Goal: Information Seeking & Learning: Learn about a topic

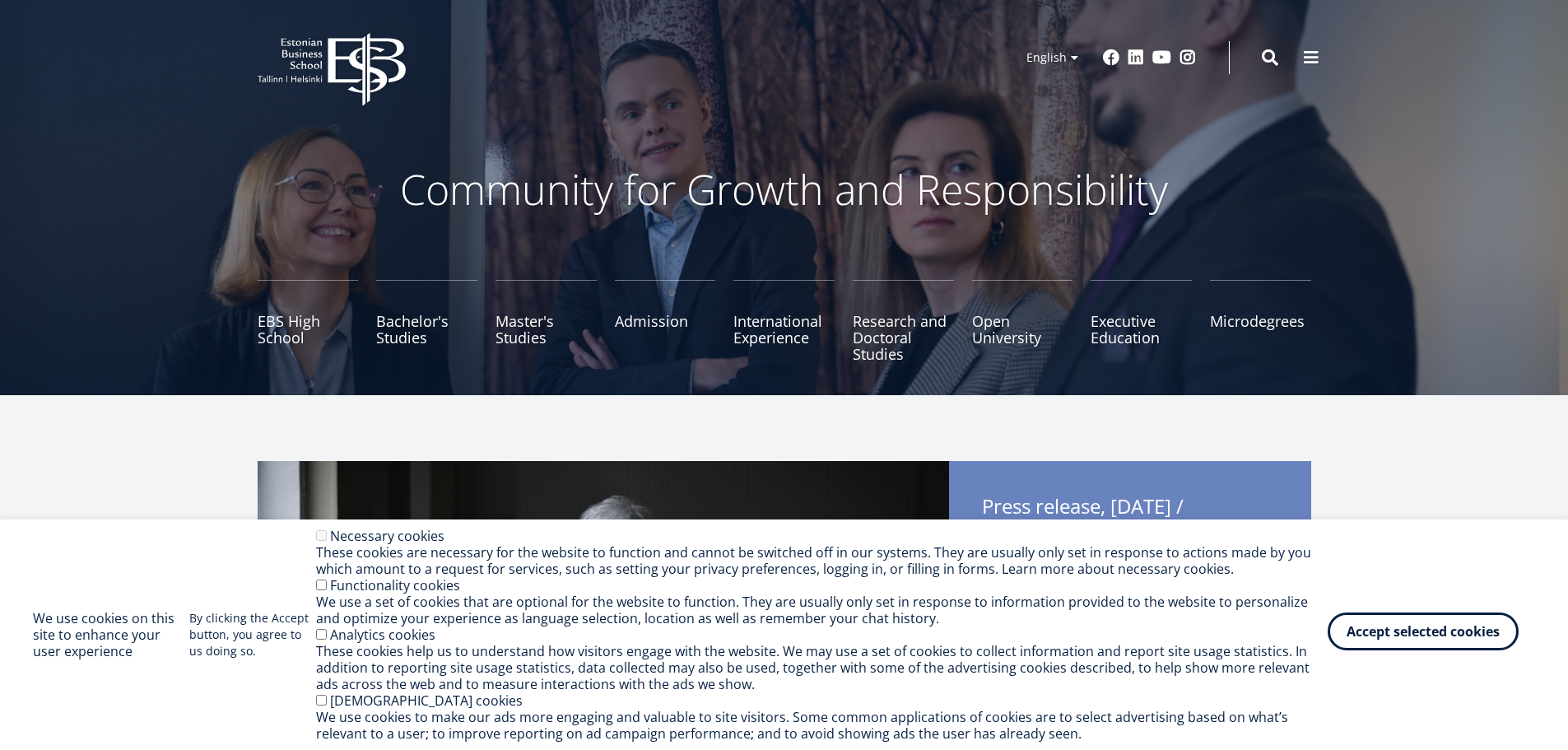
click at [1390, 643] on button "Accept selected cookies" at bounding box center [1423, 632] width 191 height 38
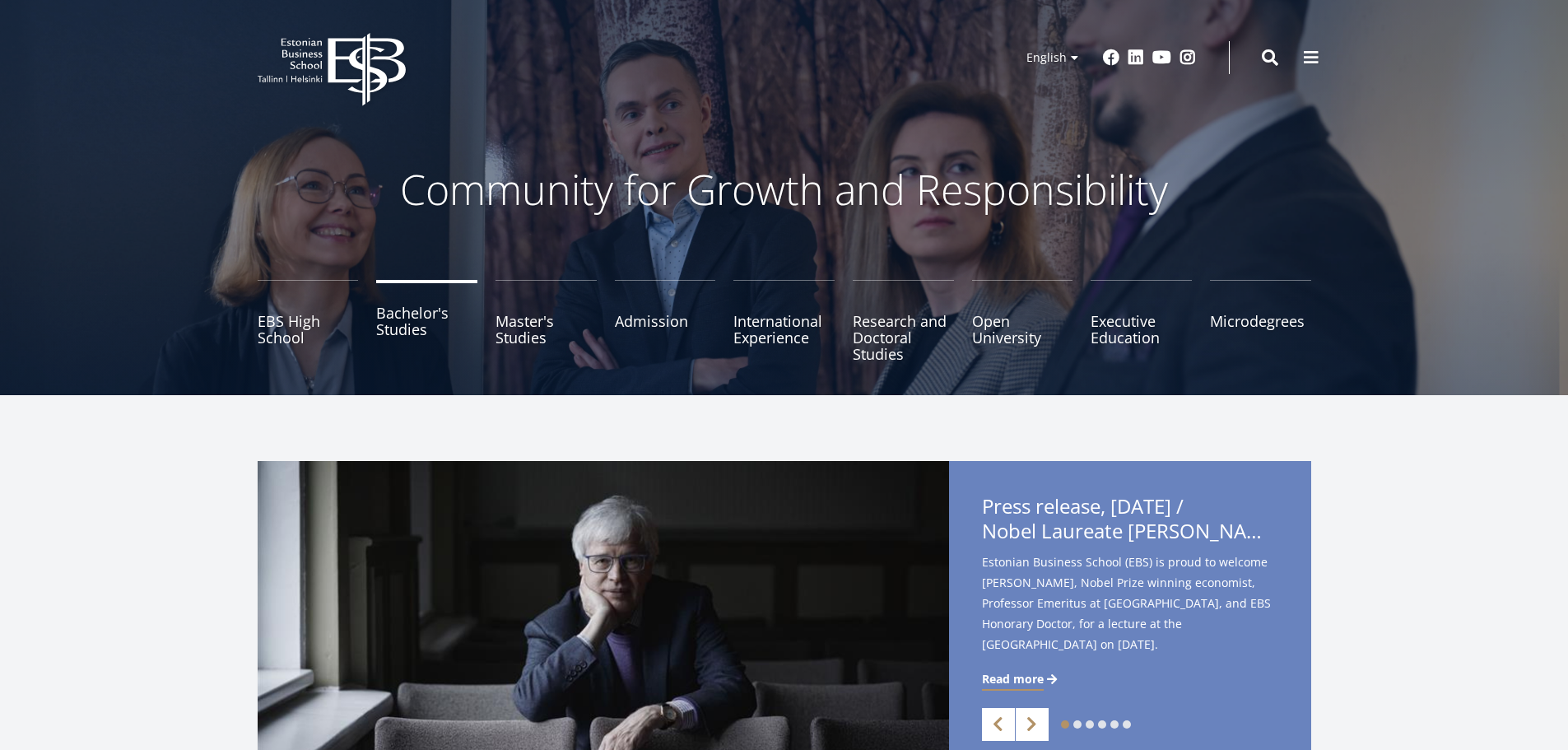
click at [404, 334] on link "Bachelor's Studies" at bounding box center [427, 321] width 101 height 83
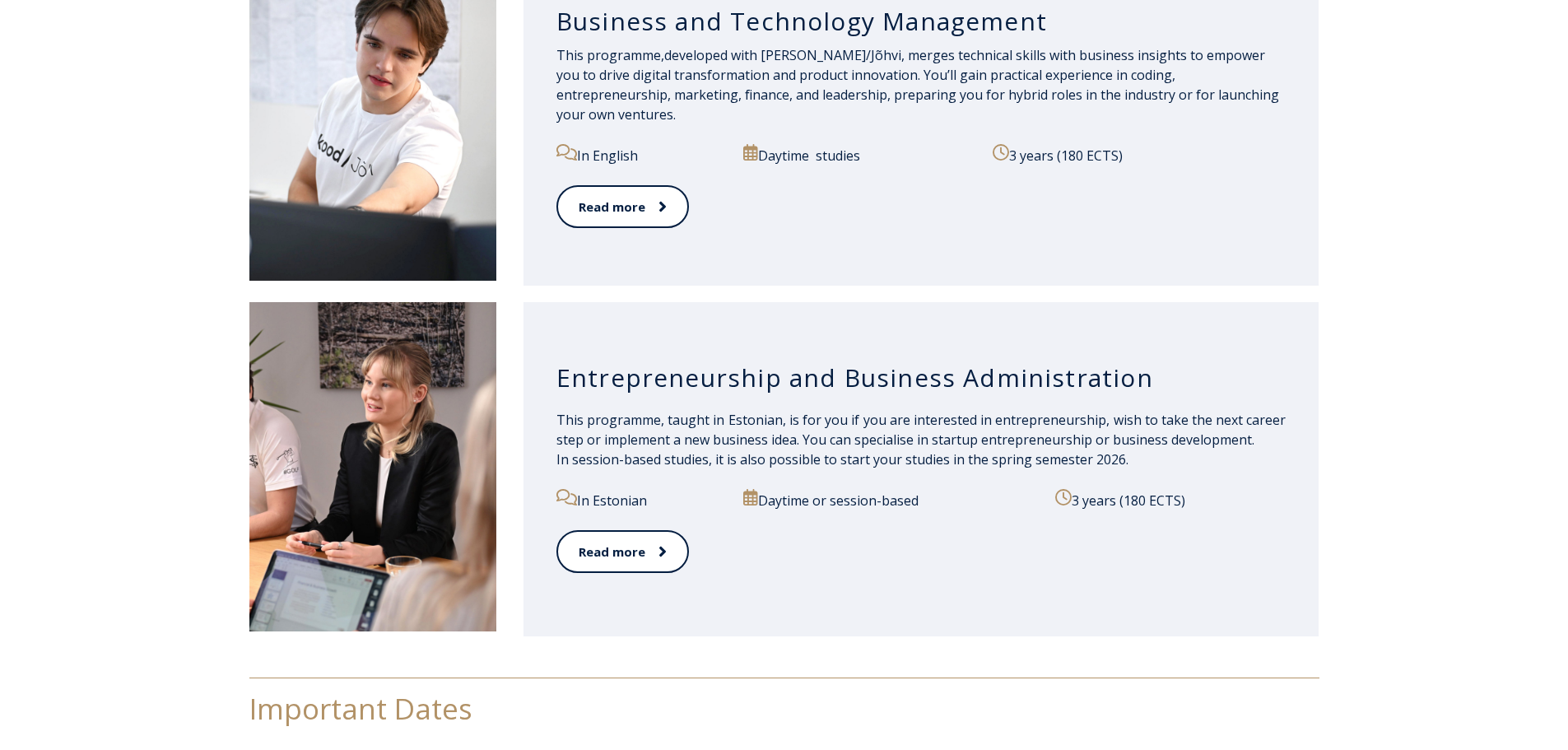
scroll to position [1648, 0]
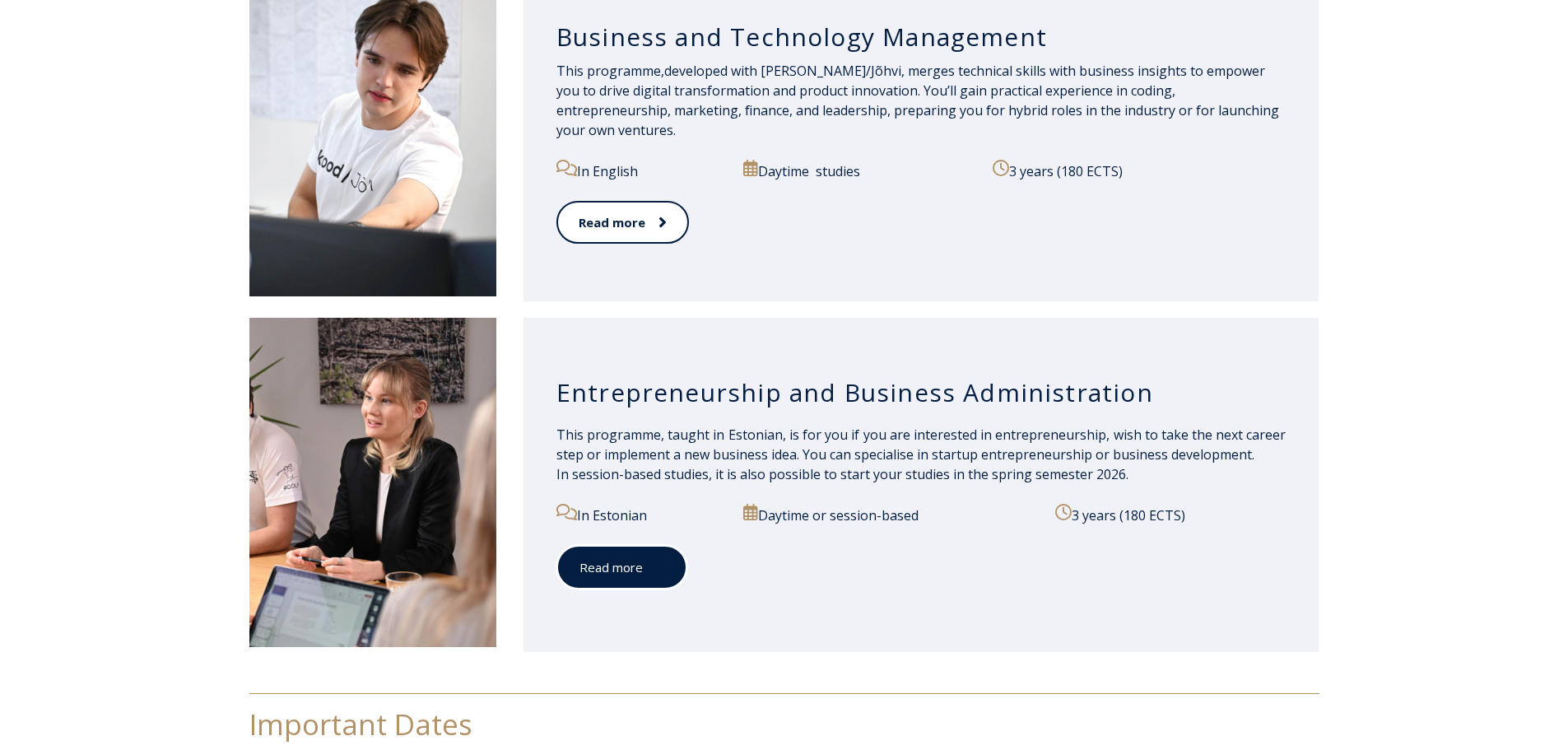
click at [654, 574] on span at bounding box center [653, 568] width 21 height 17
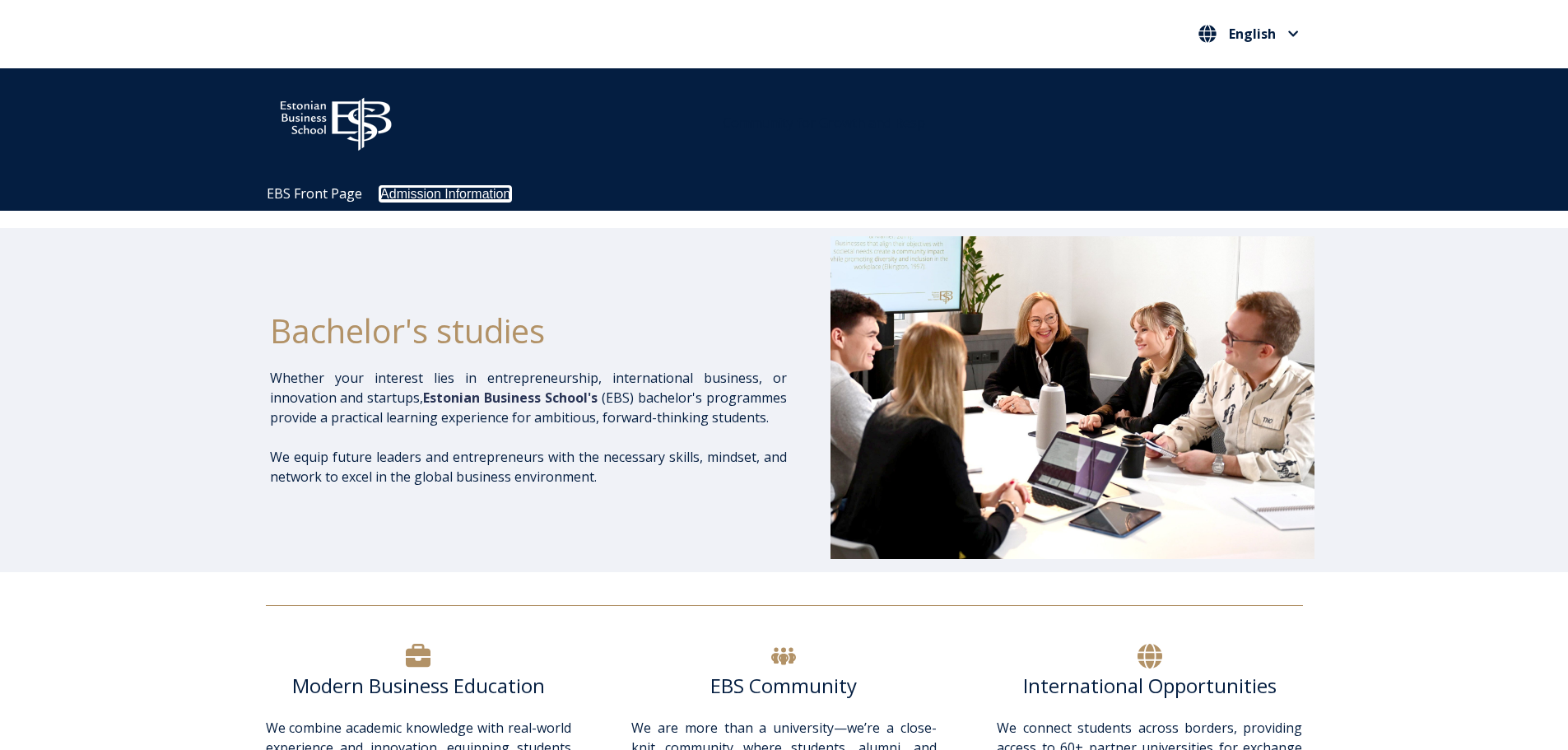
click at [413, 194] on link "Admission Information" at bounding box center [445, 194] width 130 height 14
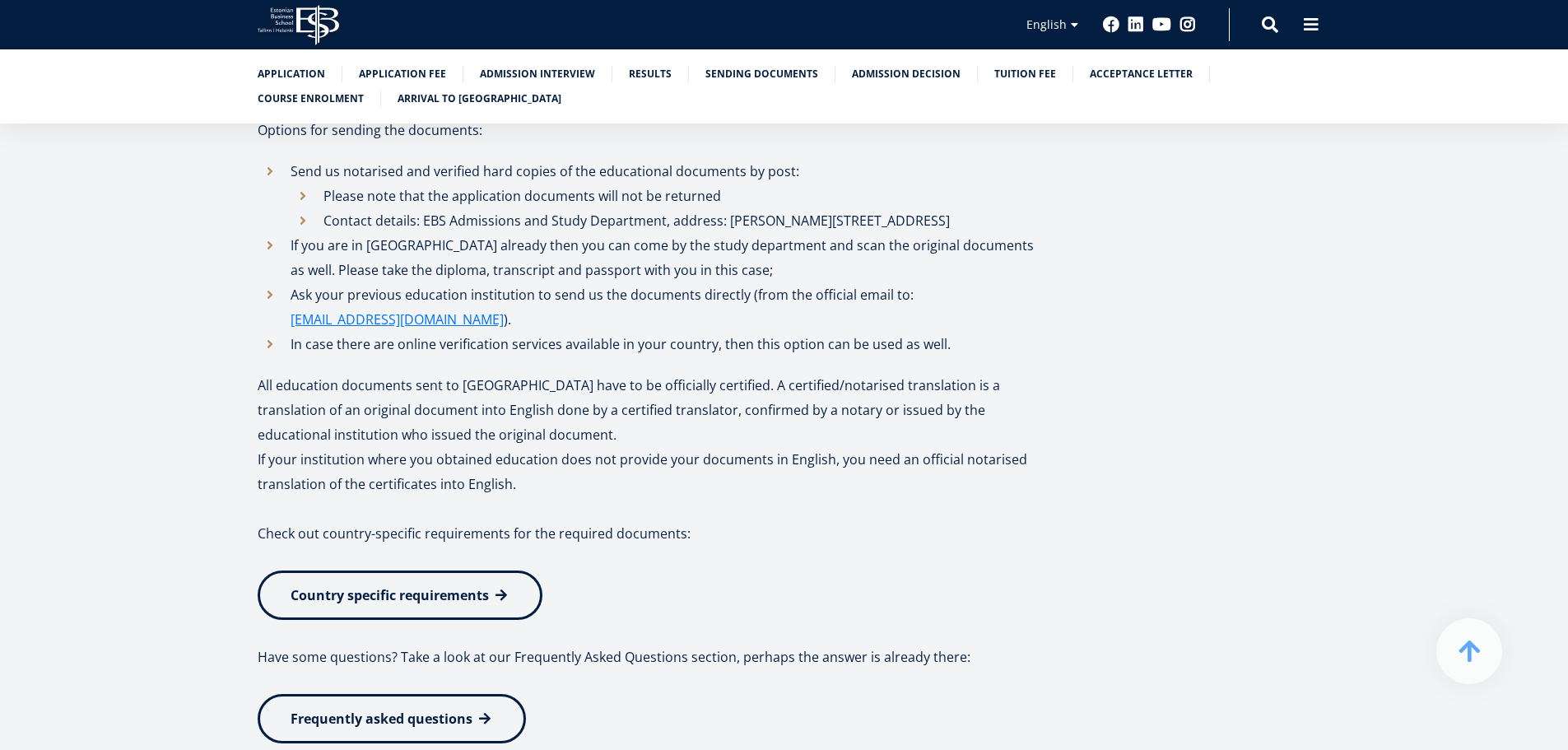
scroll to position [2553, 0]
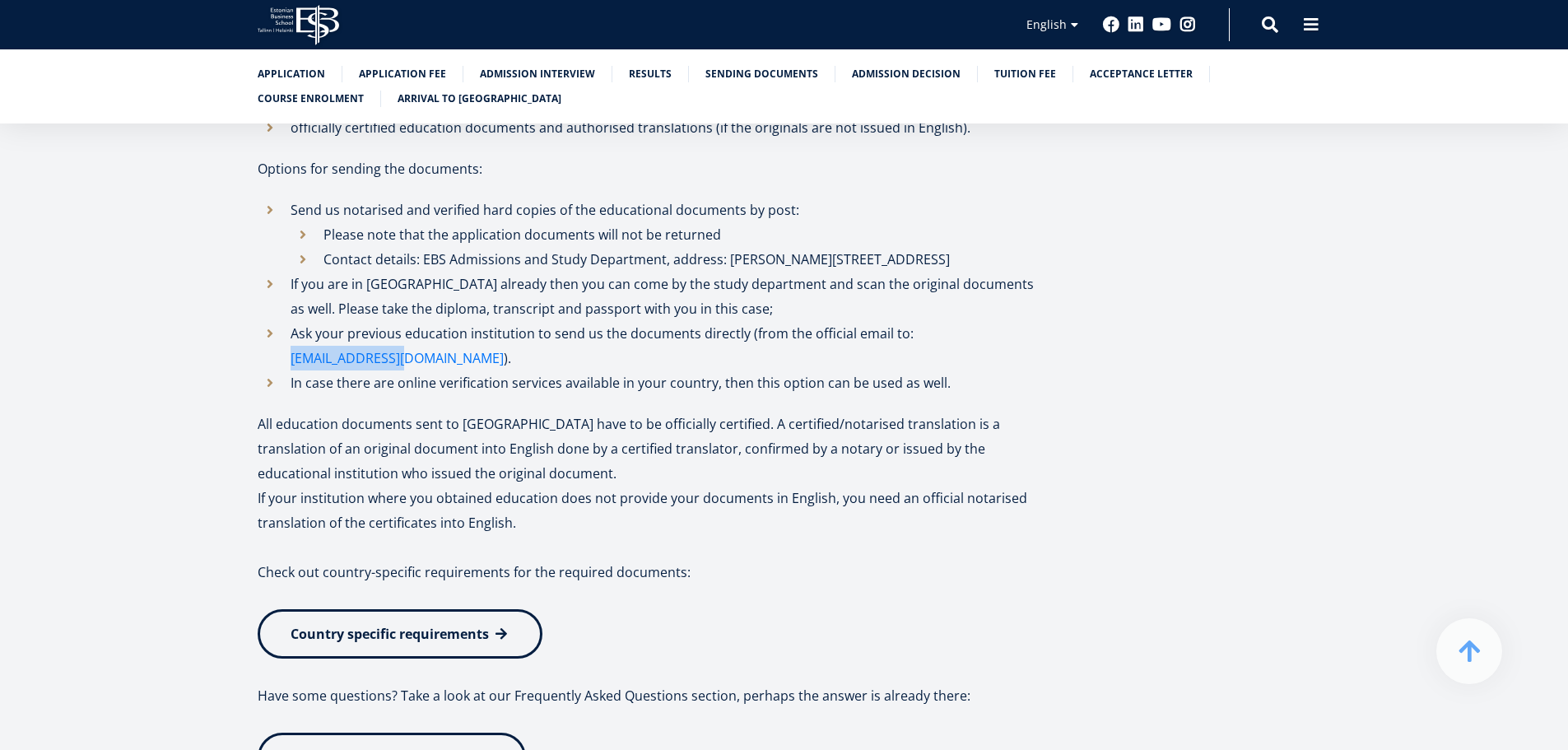
drag, startPoint x: 1021, startPoint y: 282, endPoint x: 908, endPoint y: 281, distance: 113.0
click at [908, 321] on li "Ask your previous education institution to send us the documents directly (from…" at bounding box center [648, 345] width 782 height 49
copy link "admission@ebs.ee"
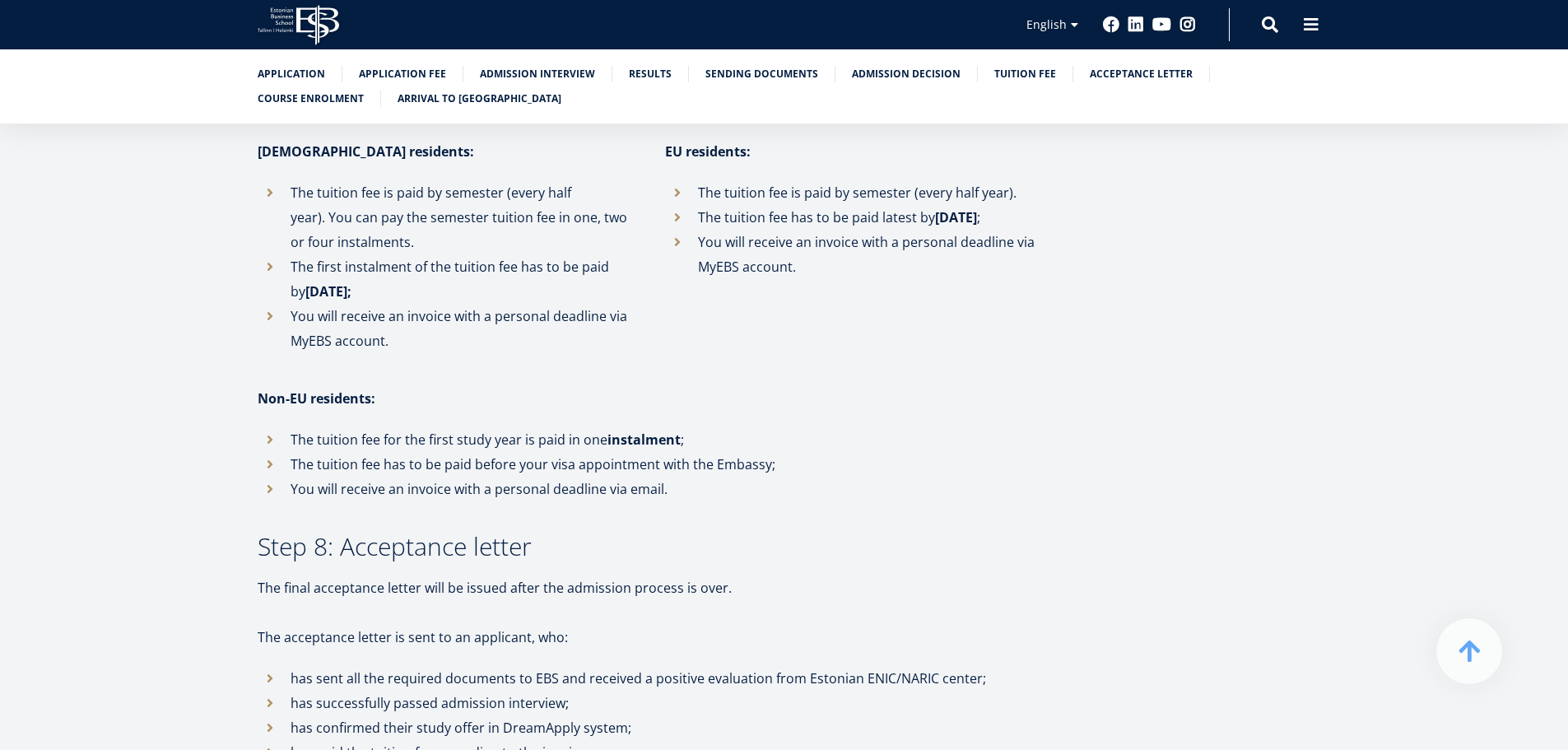
scroll to position [3666, 0]
